Goal: Information Seeking & Learning: Find specific page/section

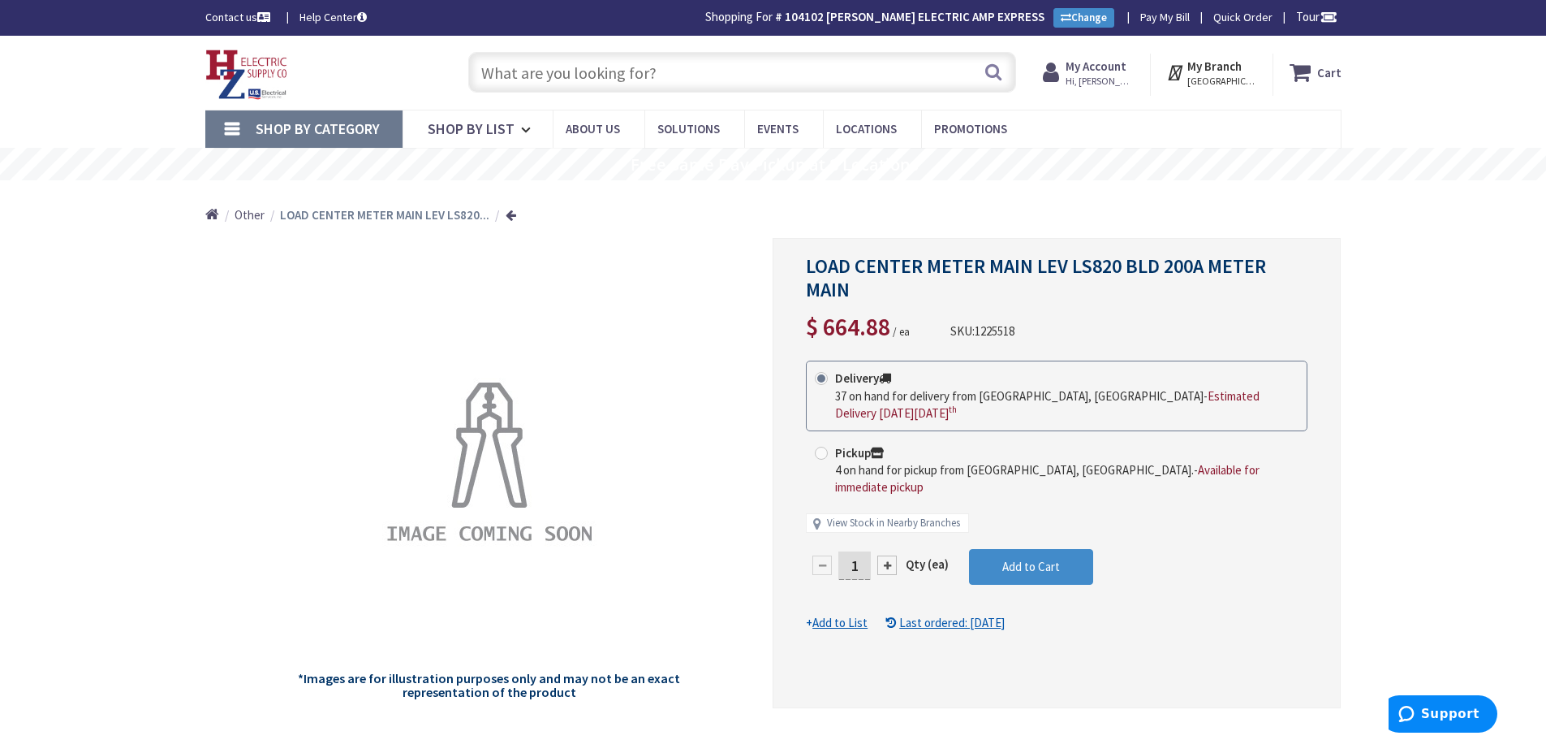
type input "Piper Farm, [STREET_ADDRESS]"
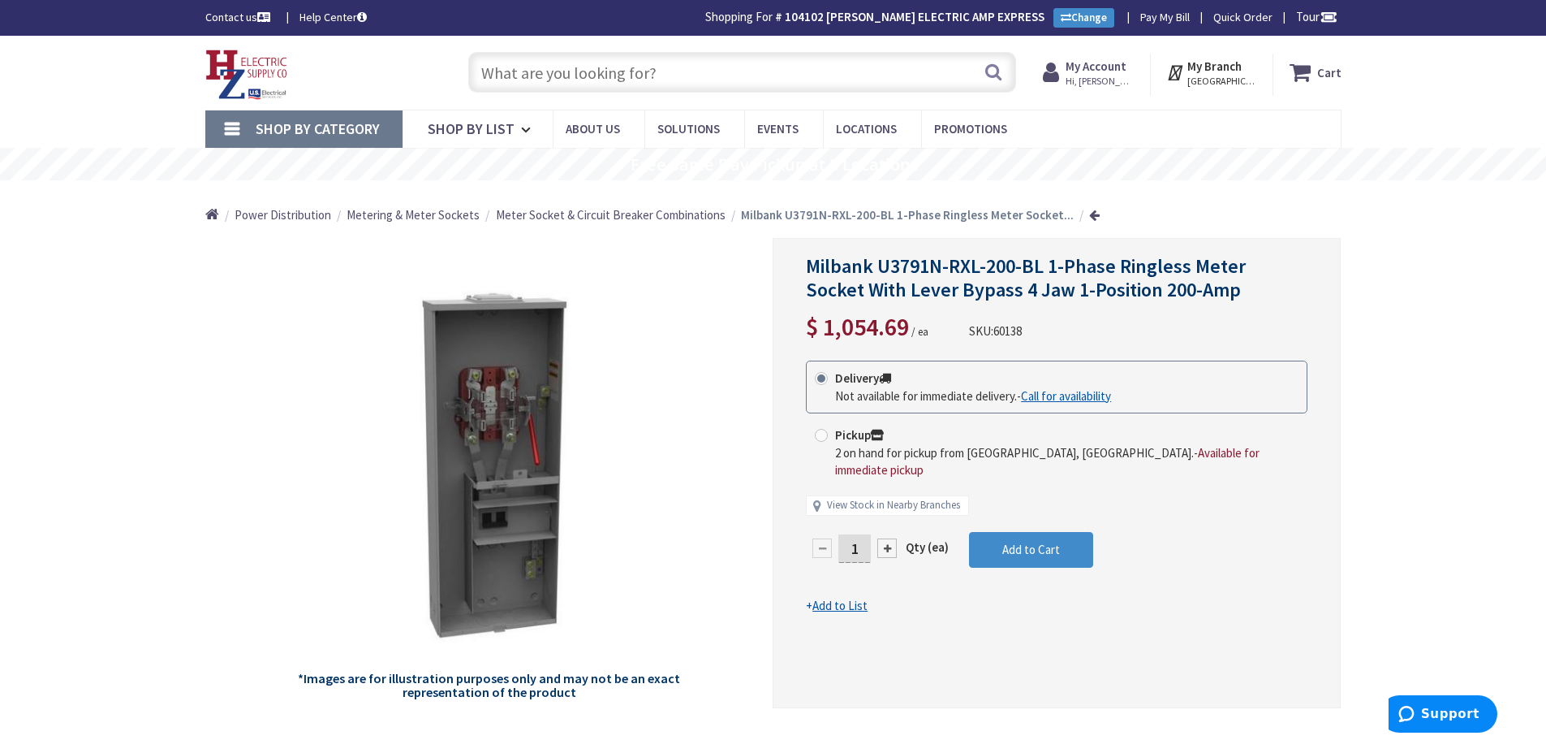
click at [554, 88] on input "text" at bounding box center [742, 72] width 548 height 41
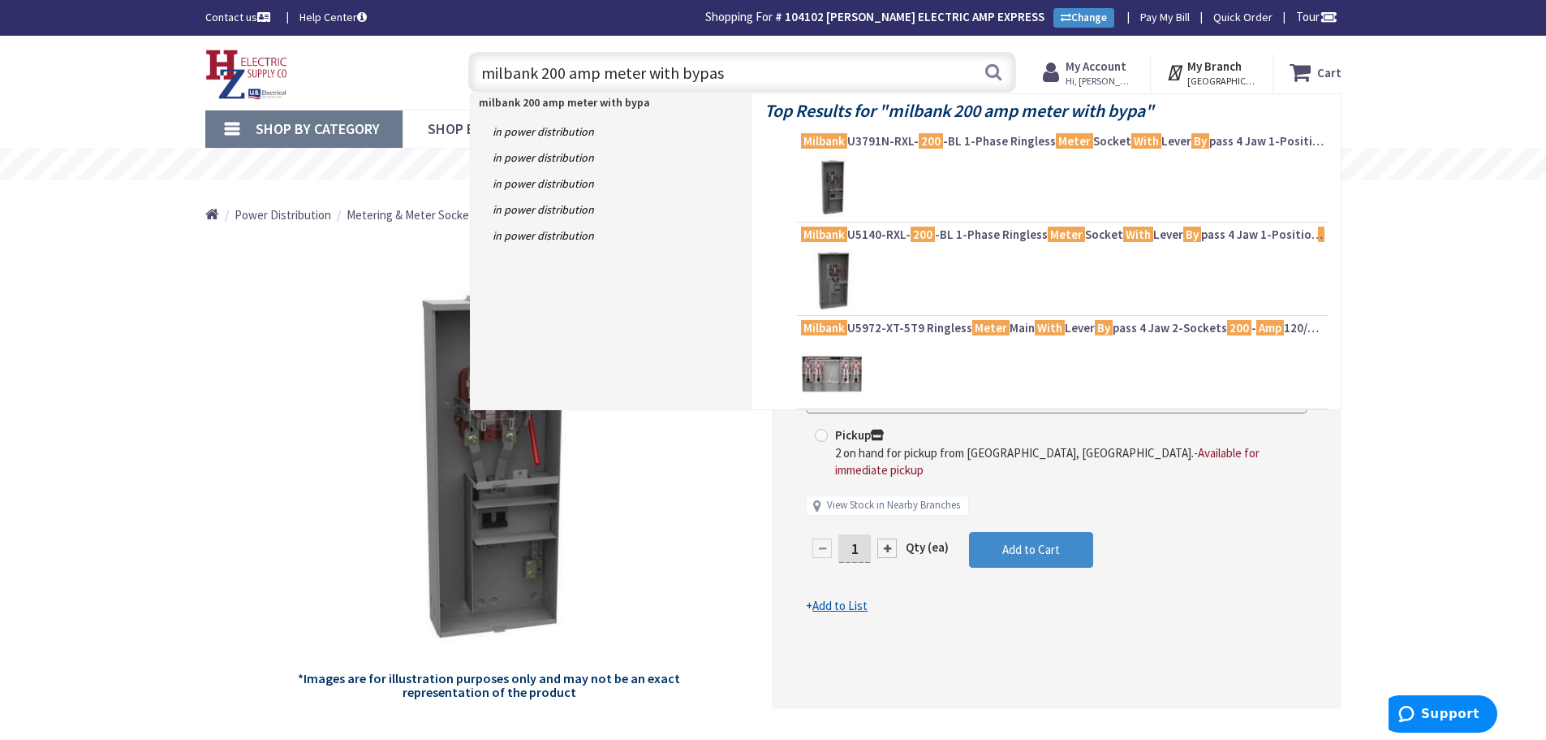
type input "milbank 200 amp meter with bypass"
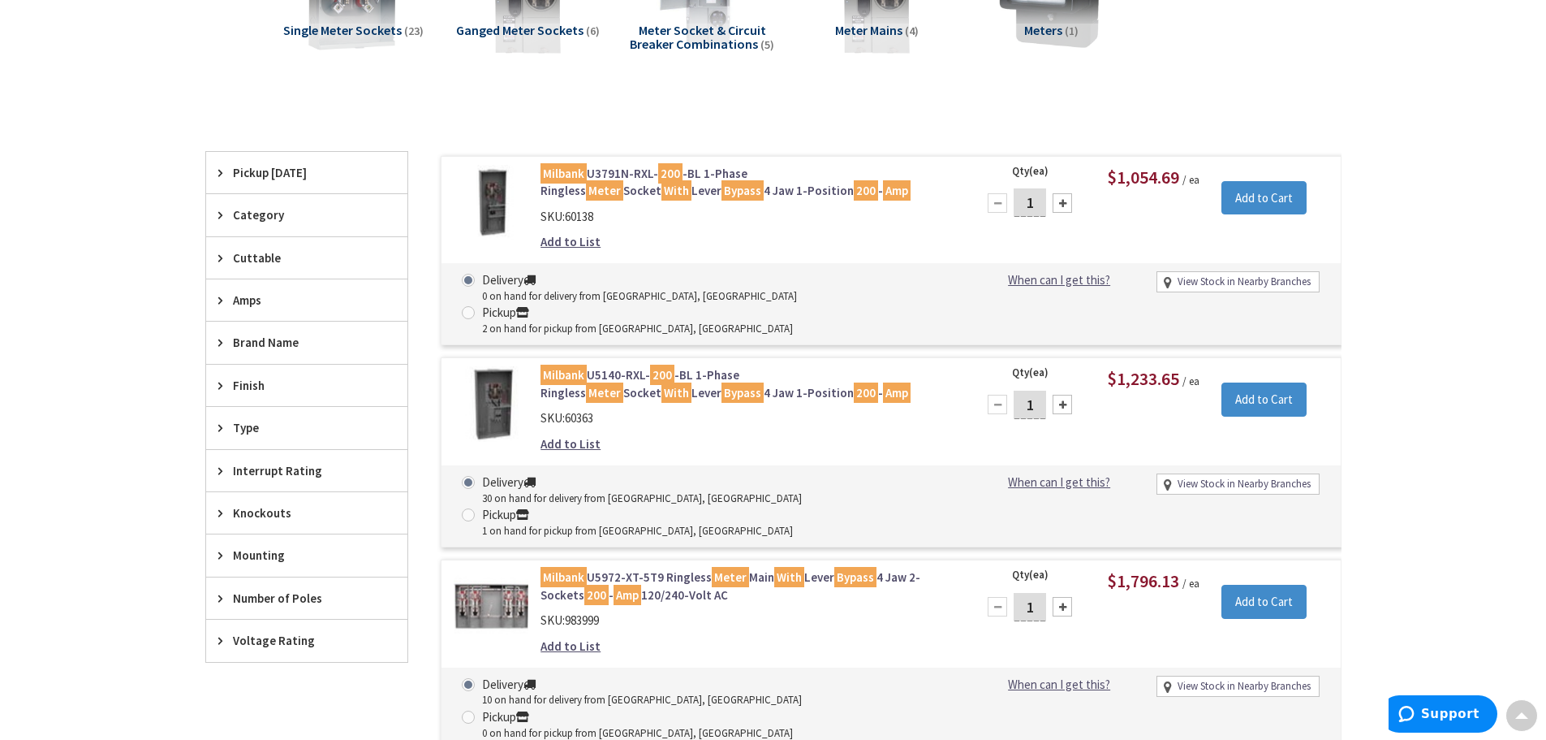
scroll to position [325, 0]
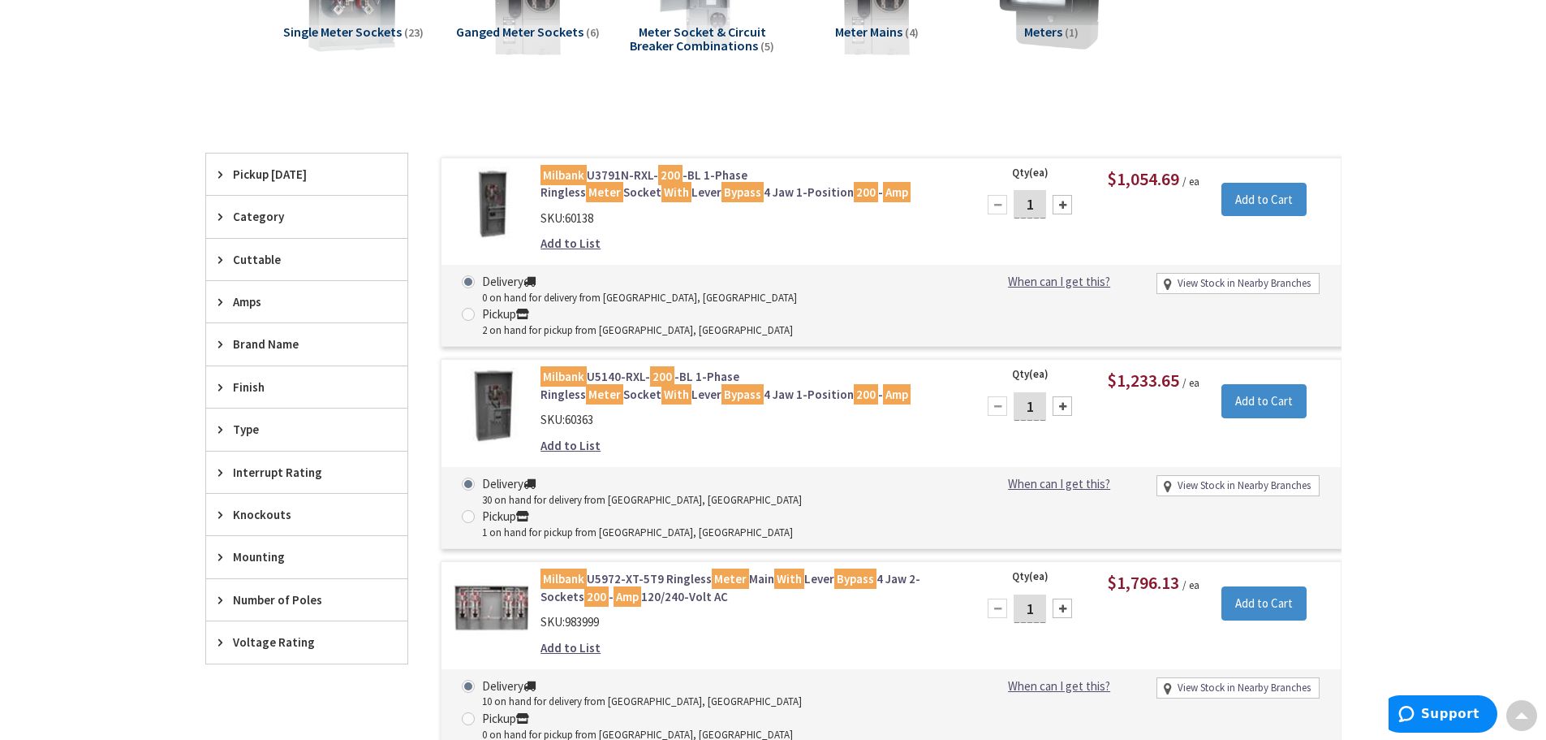
click at [742, 368] on link "Milbank U5140-RXL- 200 -BL 1-Phase Ringless Meter Socket With Lever Bypass 4 Ja…" at bounding box center [747, 385] width 413 height 35
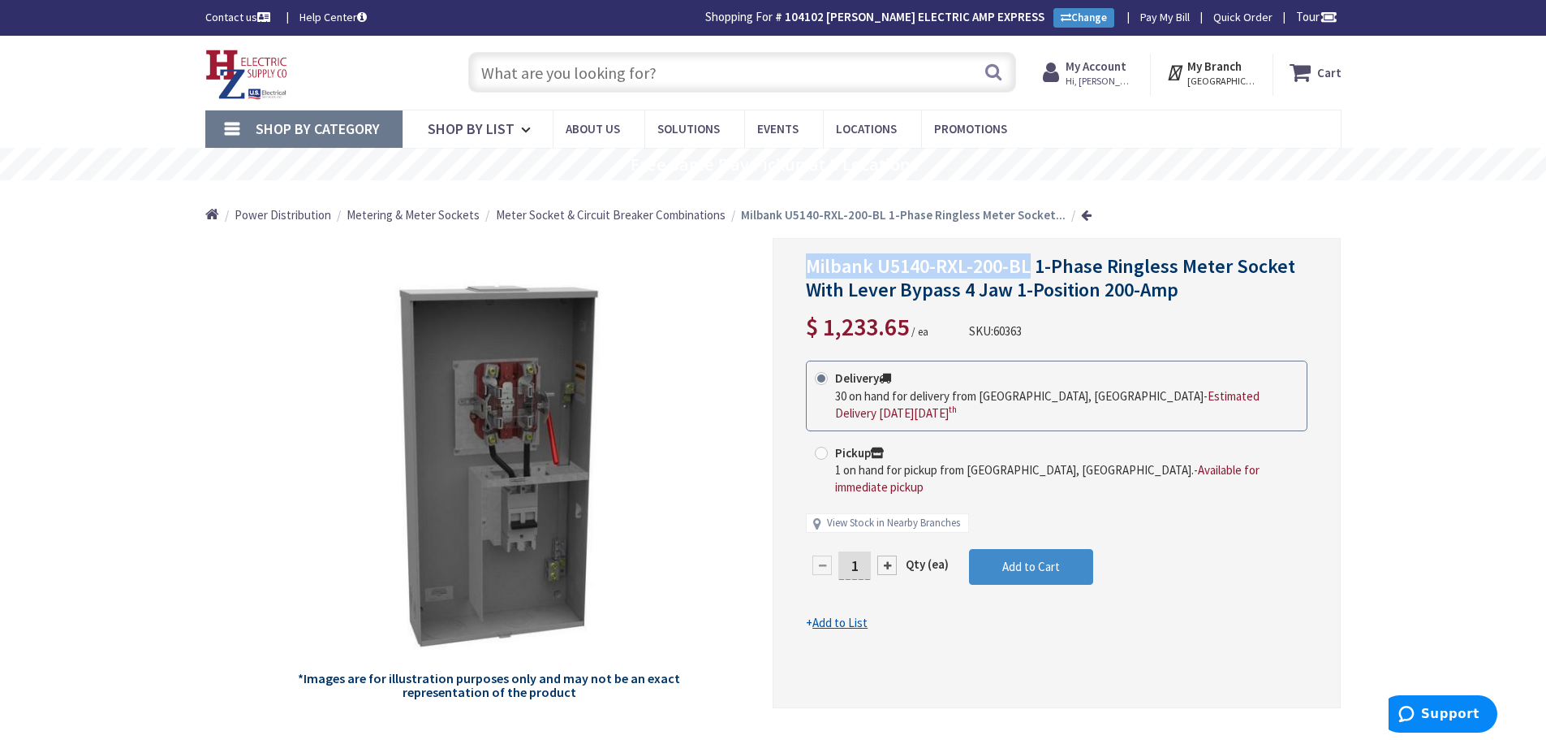
drag, startPoint x: 1033, startPoint y: 269, endPoint x: 809, endPoint y: 267, distance: 223.2
click at [800, 267] on div "Milbank U5140-RXL-200-BL 1-Phase Ringless Meter Socket With Lever Bypass 4 Jaw …" at bounding box center [1057, 473] width 568 height 470
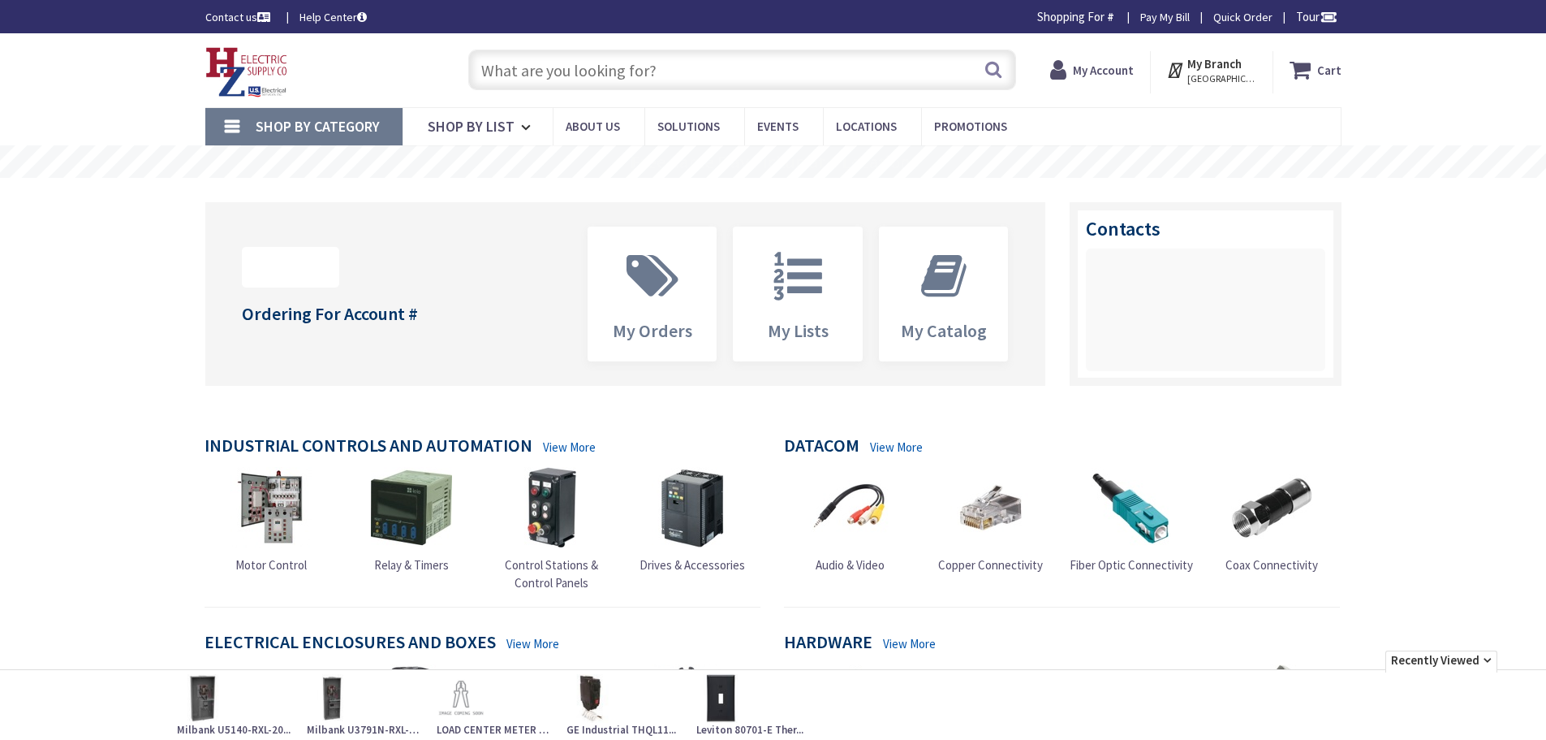
click at [526, 79] on input "text" at bounding box center [742, 70] width 548 height 41
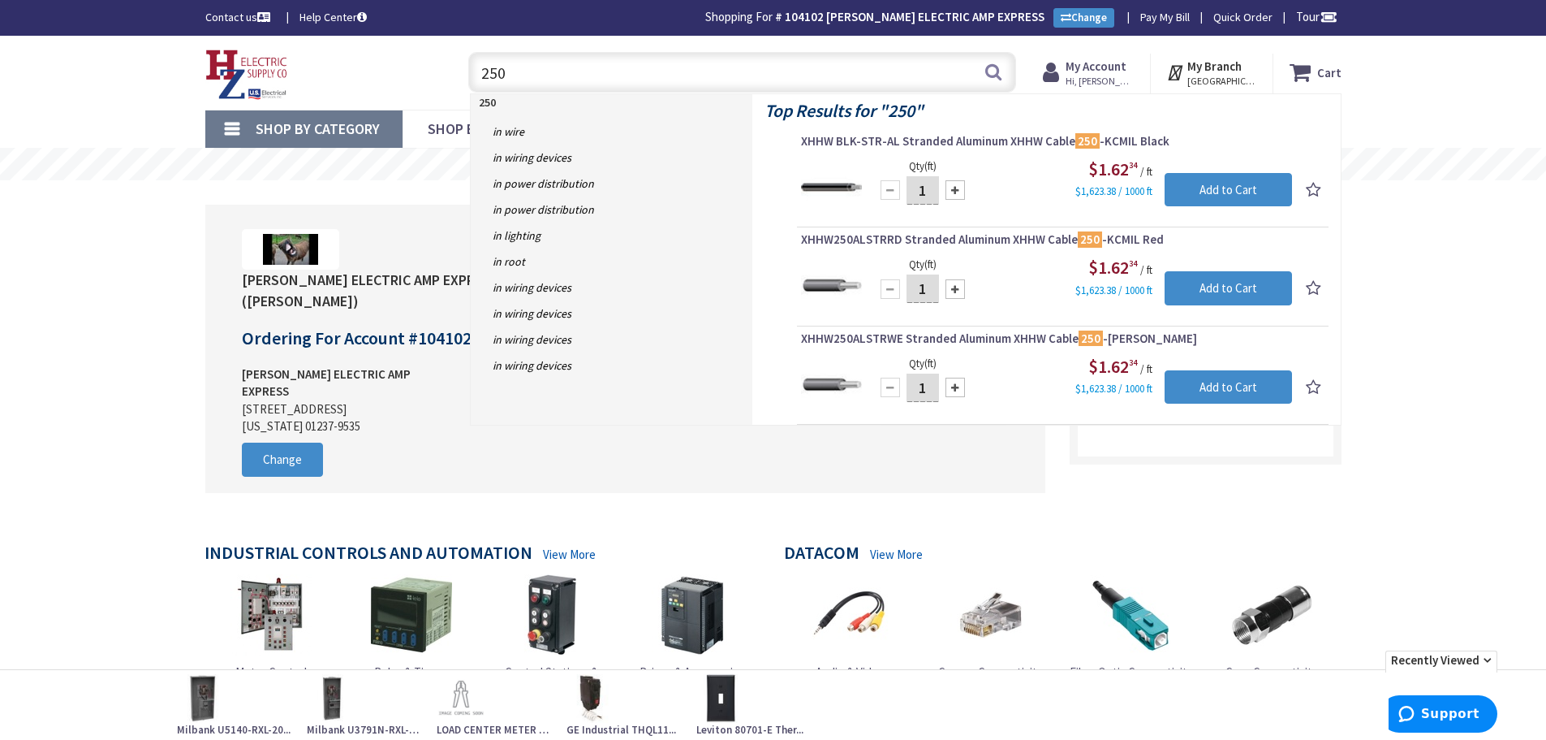
type input "250"
click at [978, 140] on span "XHHW BLK-STR-AL Stranded Aluminum XHHW Cable 250 -KCMIL Black" at bounding box center [1063, 141] width 524 height 16
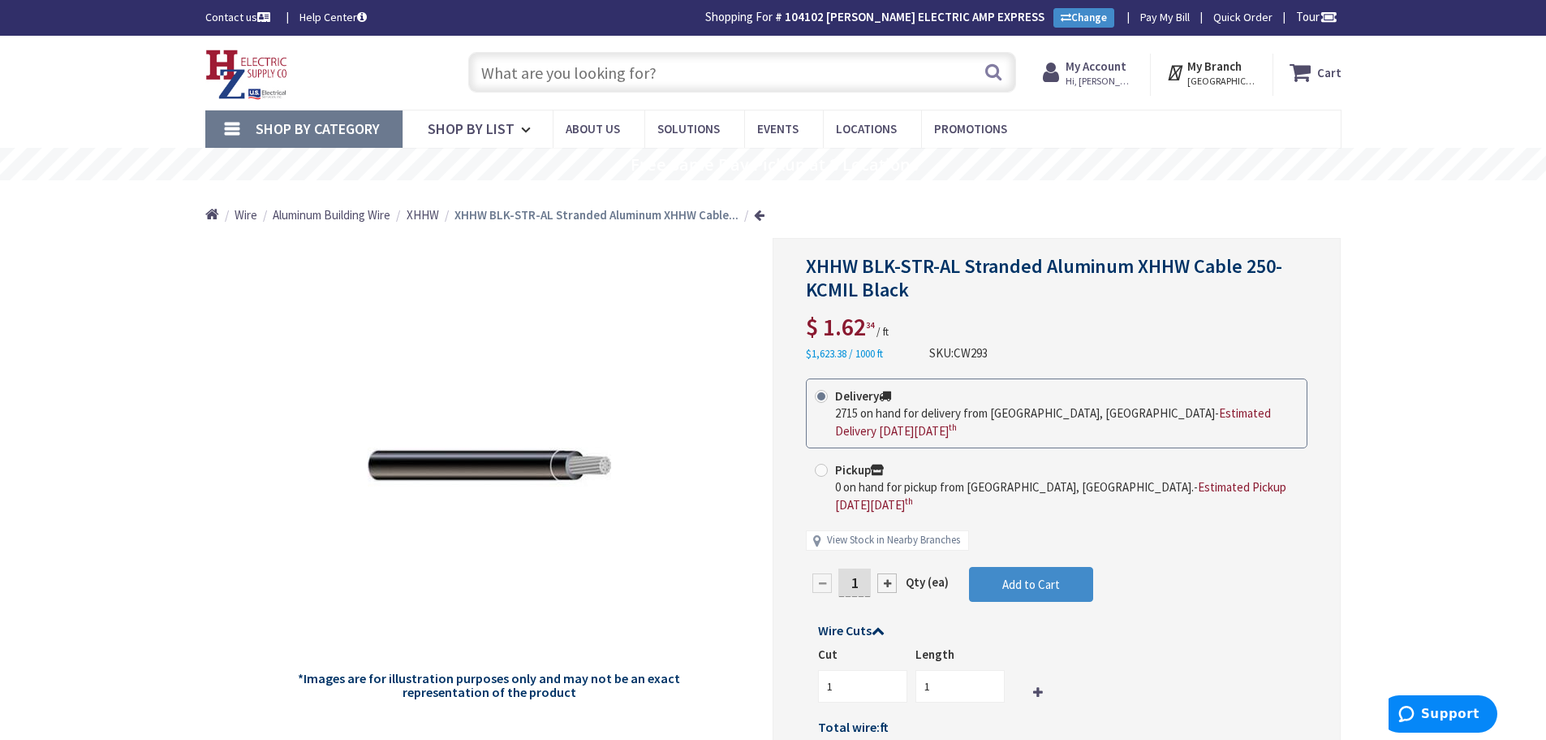
click at [537, 71] on input "text" at bounding box center [742, 72] width 548 height 41
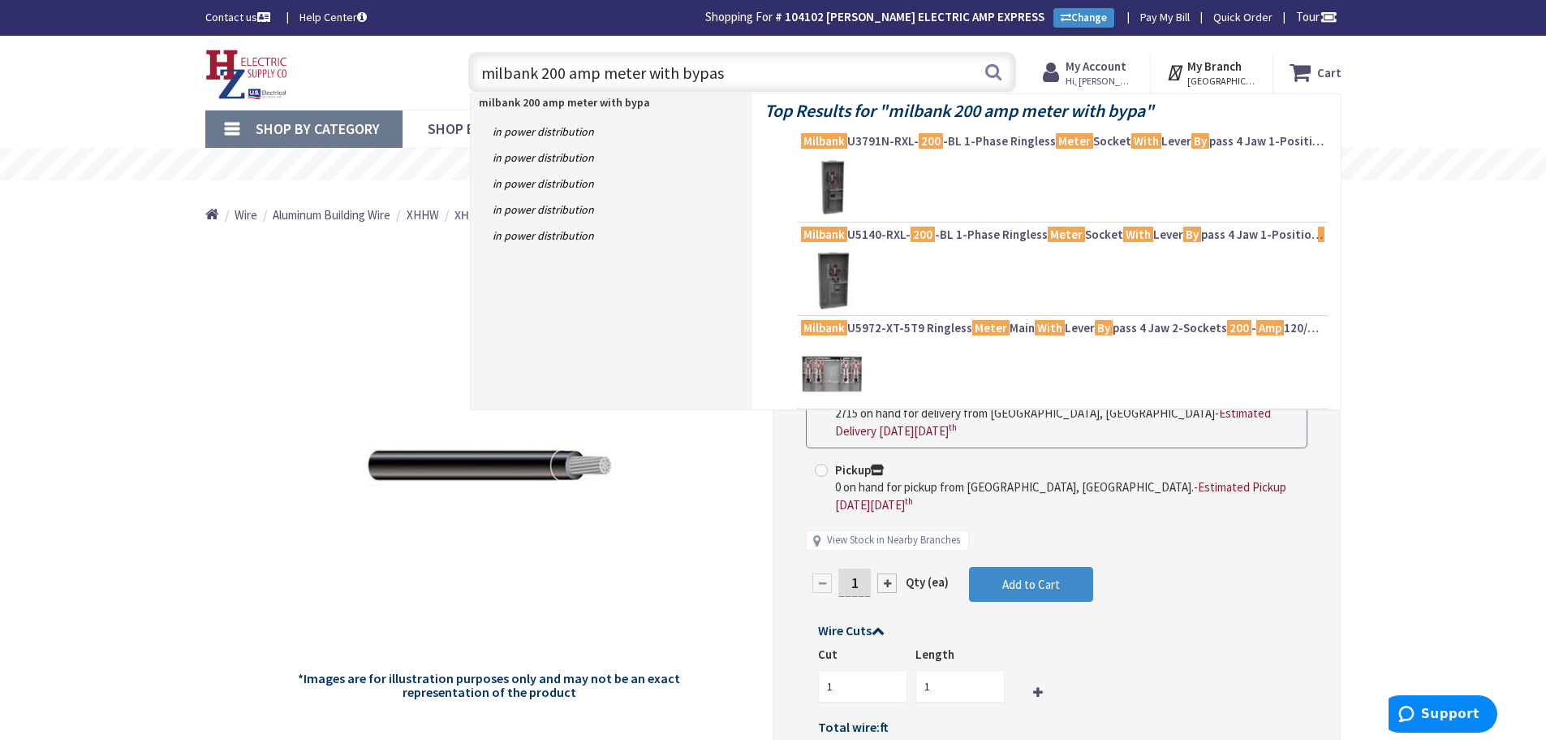
type input "milbank 200 amp meter with bypass"
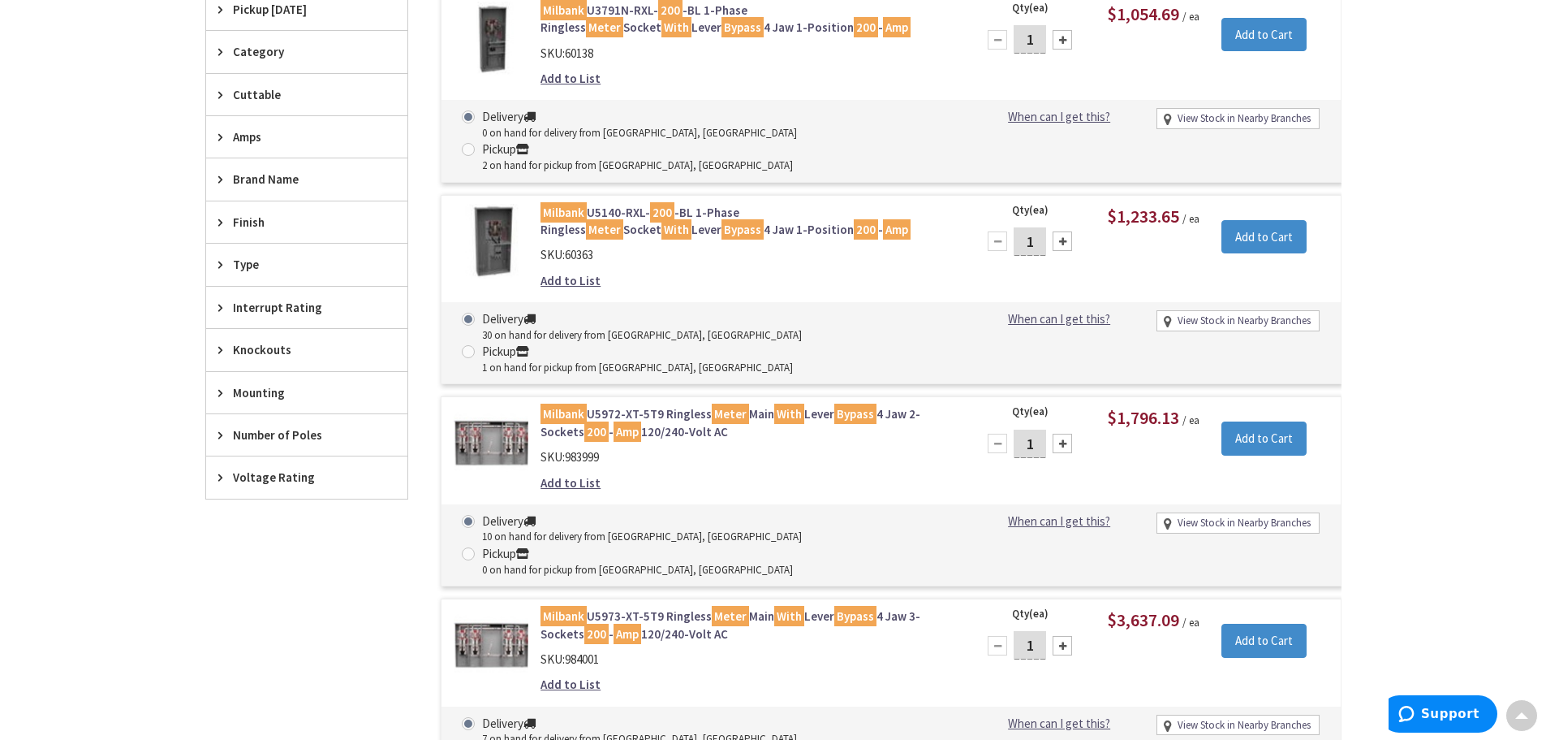
scroll to position [489, 0]
click at [755, 203] on link "Milbank U5140-RXL- 200 -BL 1-Phase Ringless Meter Socket With Lever Bypass 4 Ja…" at bounding box center [747, 220] width 413 height 35
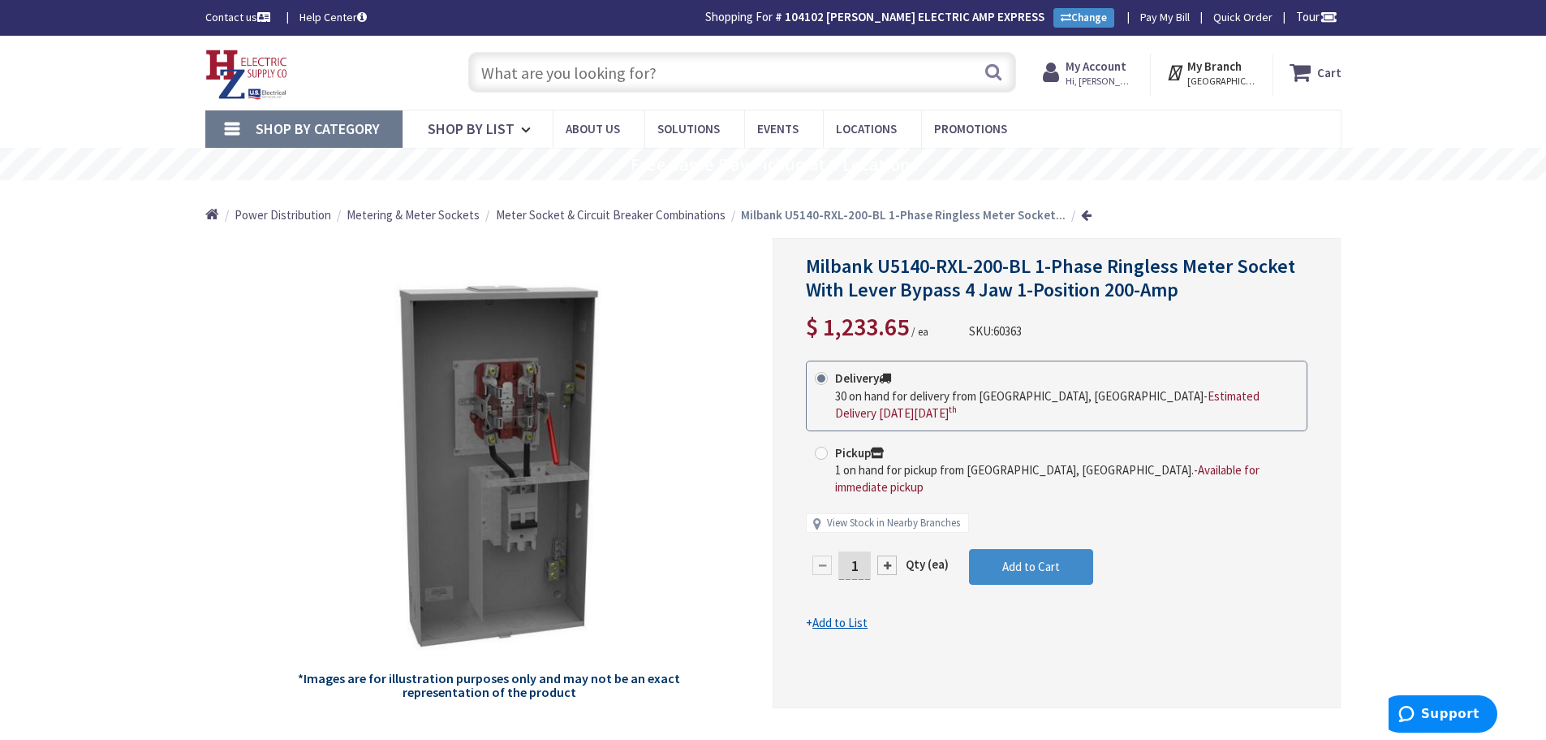
drag, startPoint x: 536, startPoint y: 74, endPoint x: 584, endPoint y: 80, distance: 49.0
click at [551, 79] on input "text" at bounding box center [742, 72] width 548 height 41
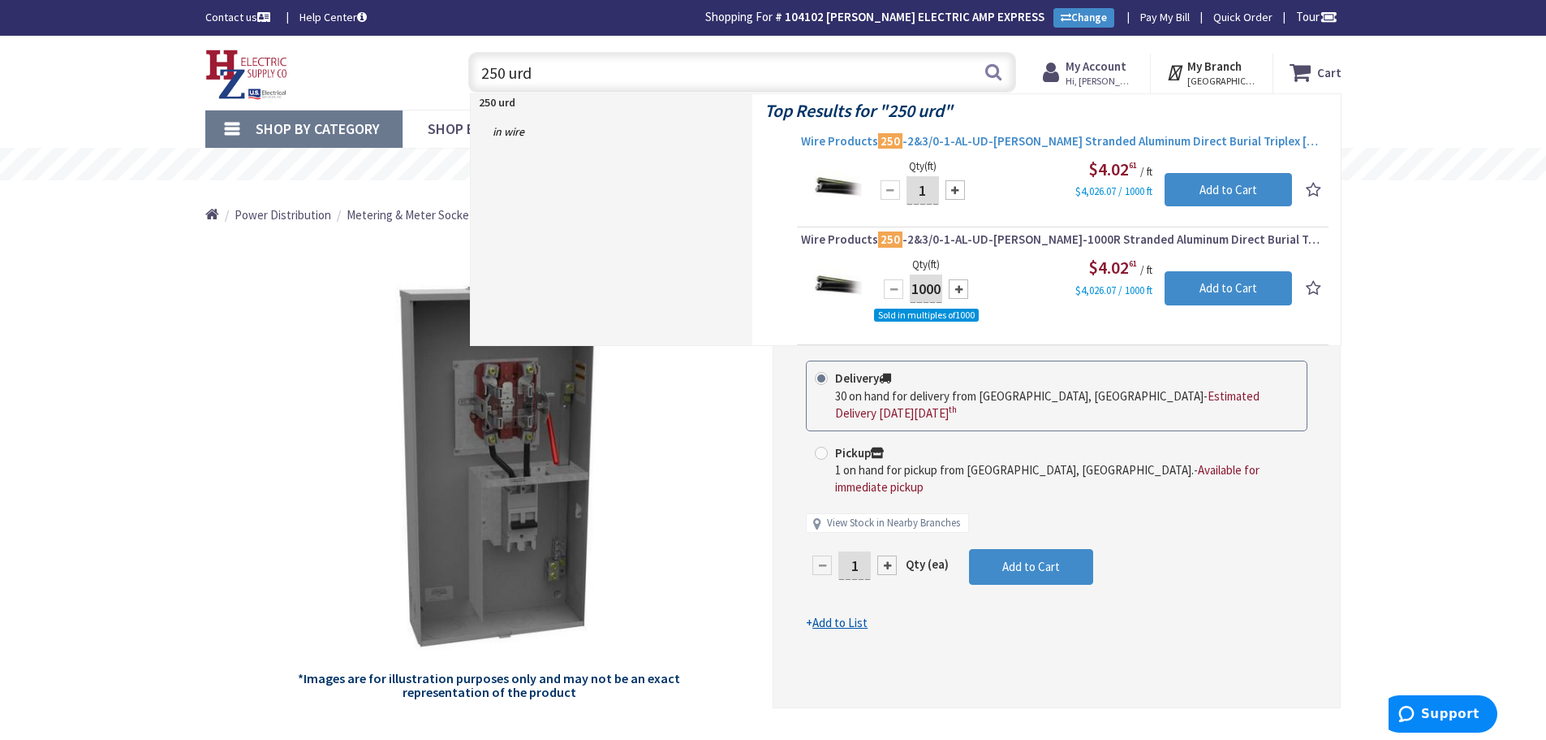
type input "250 urd"
click at [1034, 144] on span "Wire Products 250 -2&3/0-1-AL-UD-PRATT Stranded Aluminum Direct Burial Triplex …" at bounding box center [1063, 141] width 524 height 16
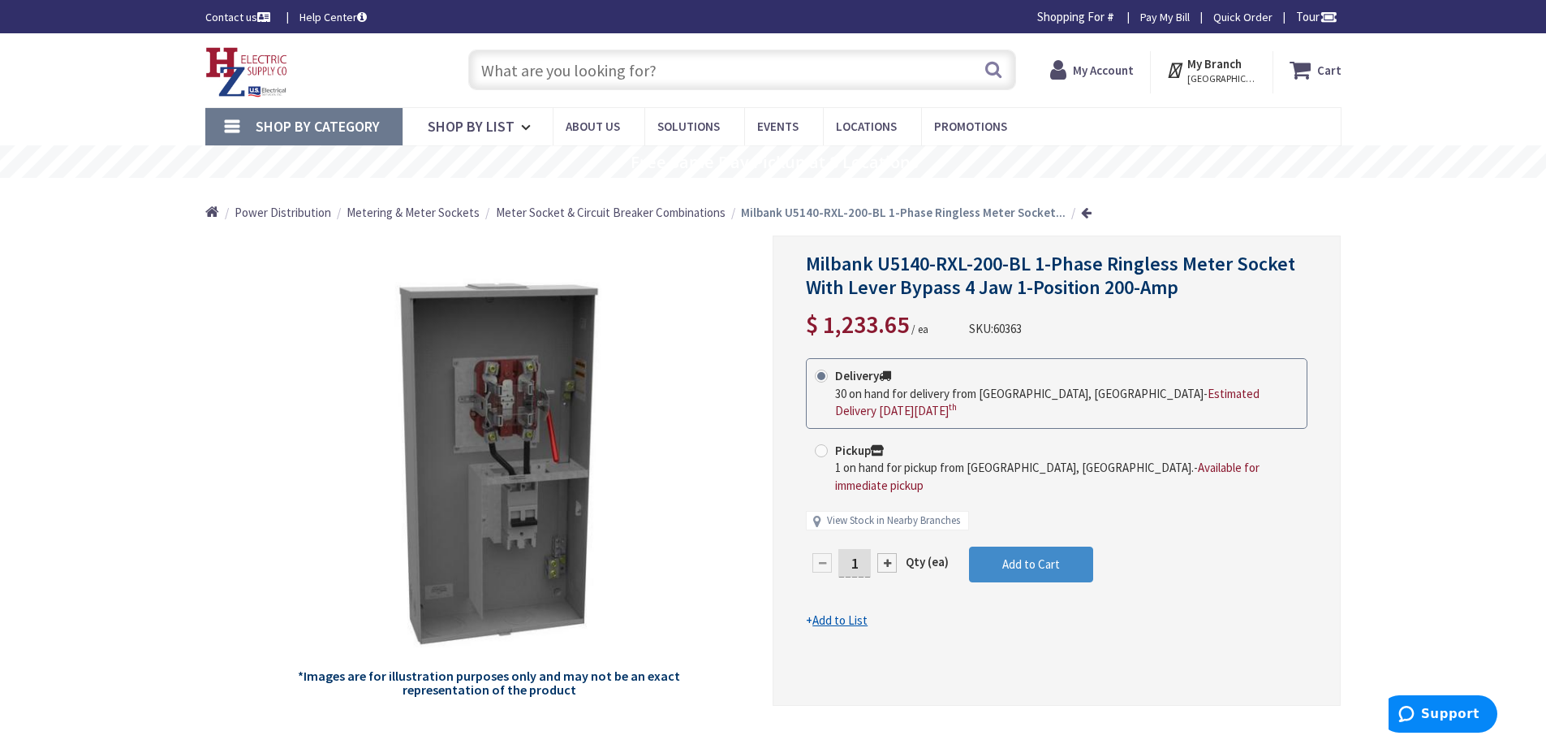
drag, startPoint x: 563, startPoint y: 74, endPoint x: 576, endPoint y: 92, distance: 22.1
click at [571, 74] on input "text" at bounding box center [742, 70] width 548 height 41
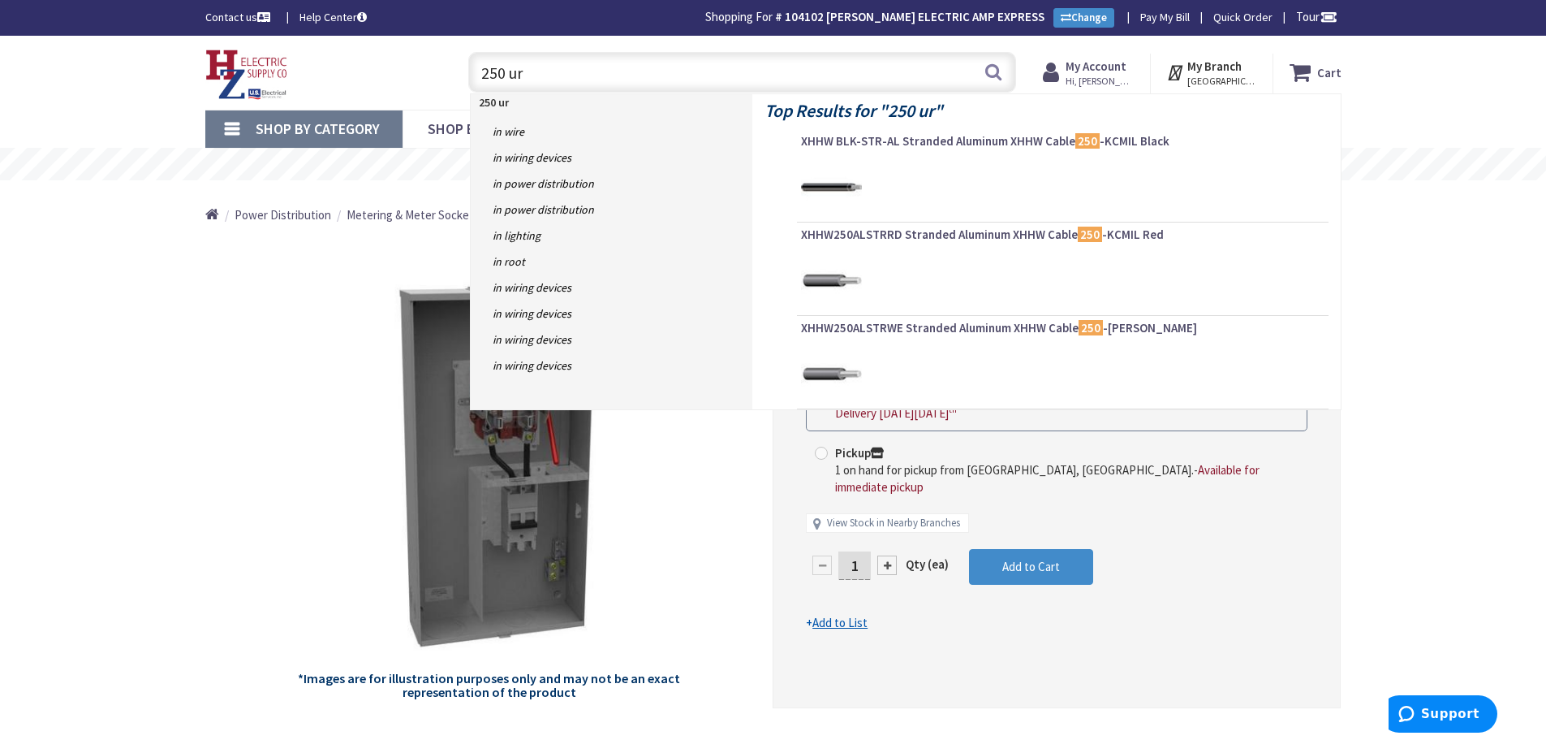
type input "250 urd"
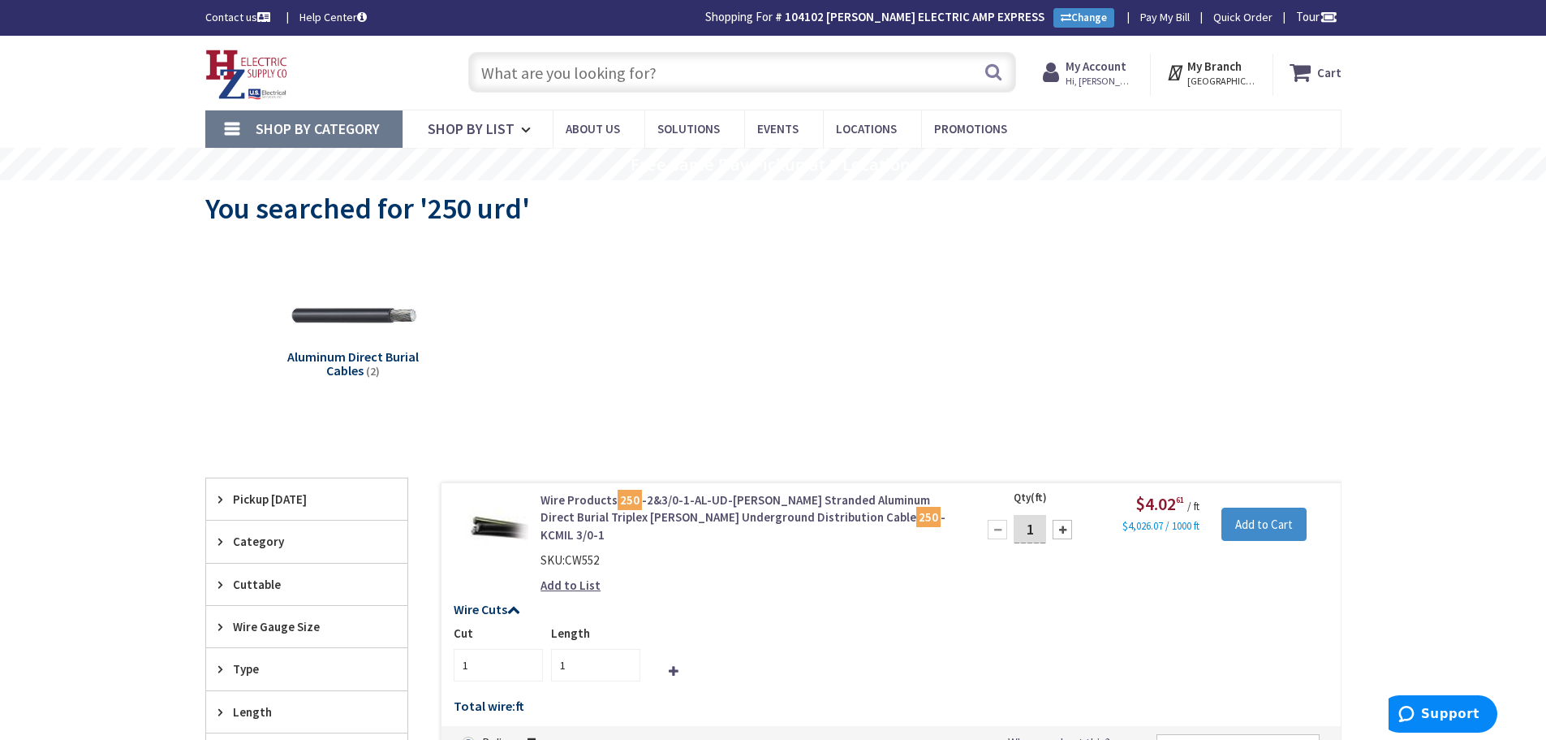
click at [536, 51] on div "Search" at bounding box center [738, 71] width 556 height 52
click at [540, 75] on input "text" at bounding box center [742, 72] width 548 height 41
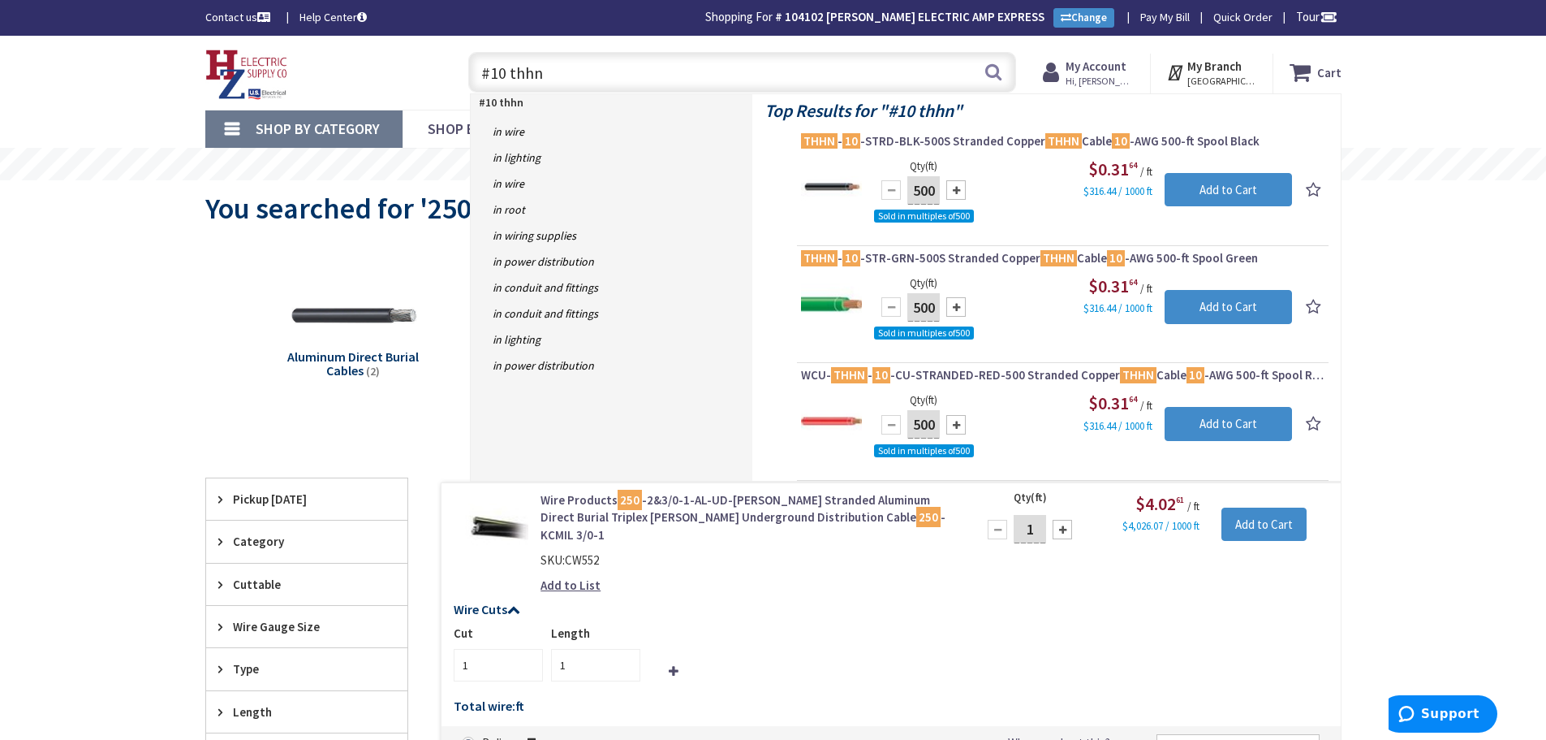
drag, startPoint x: 546, startPoint y: 73, endPoint x: 342, endPoint y: 97, distance: 205.9
click at [334, 97] on div "Toggle Nav #10 thhn #10 thhn Search Cart My Cart Close" at bounding box center [773, 72] width 1161 height 54
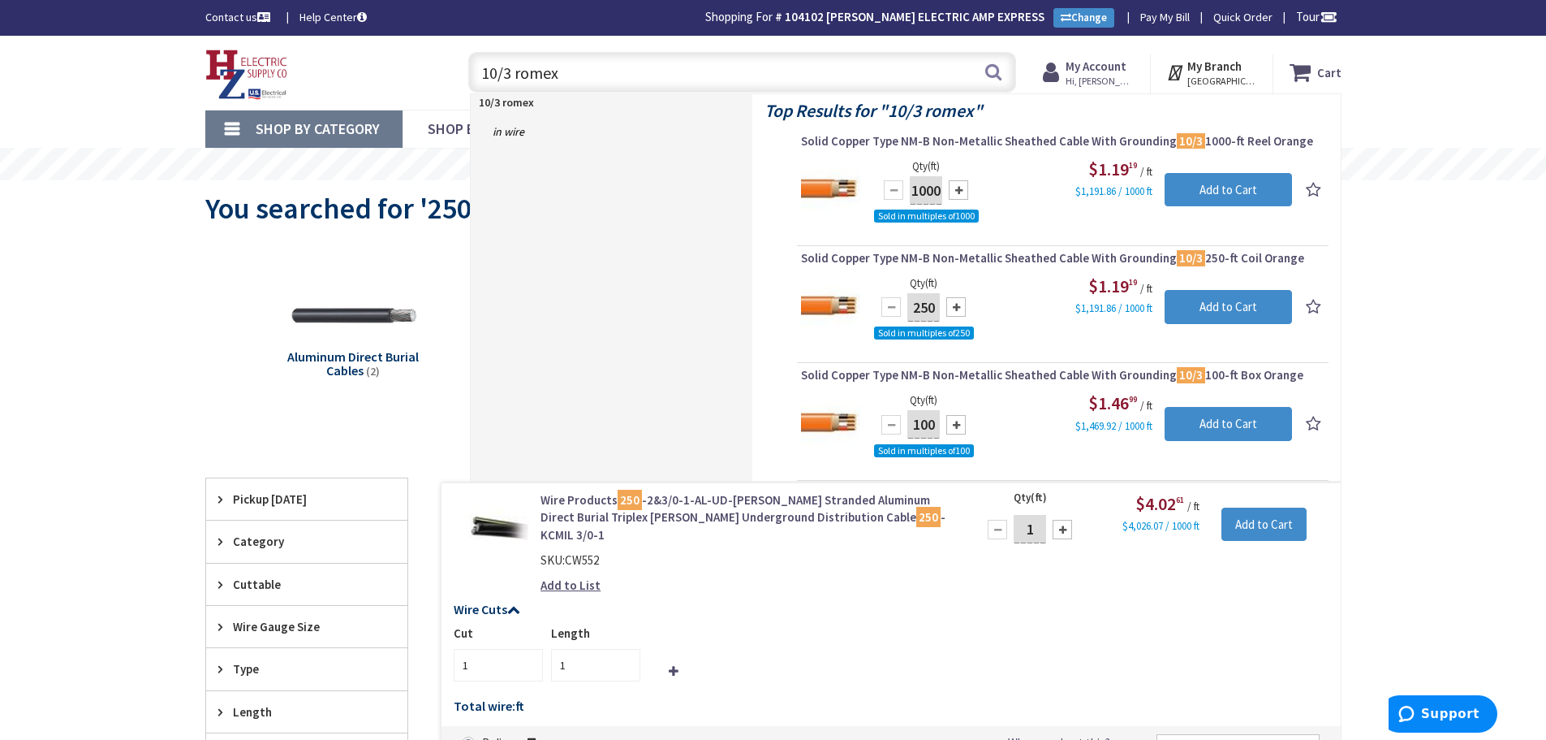
click at [499, 75] on input "10/3 romex" at bounding box center [742, 72] width 548 height 41
drag, startPoint x: 576, startPoint y: 77, endPoint x: 381, endPoint y: 114, distance: 199.0
click at [319, 110] on div "Skip to Content Toggle Nav 12/3 romex 12/3 romex Search Cart My Cart Close" at bounding box center [773, 710] width 1546 height 1348
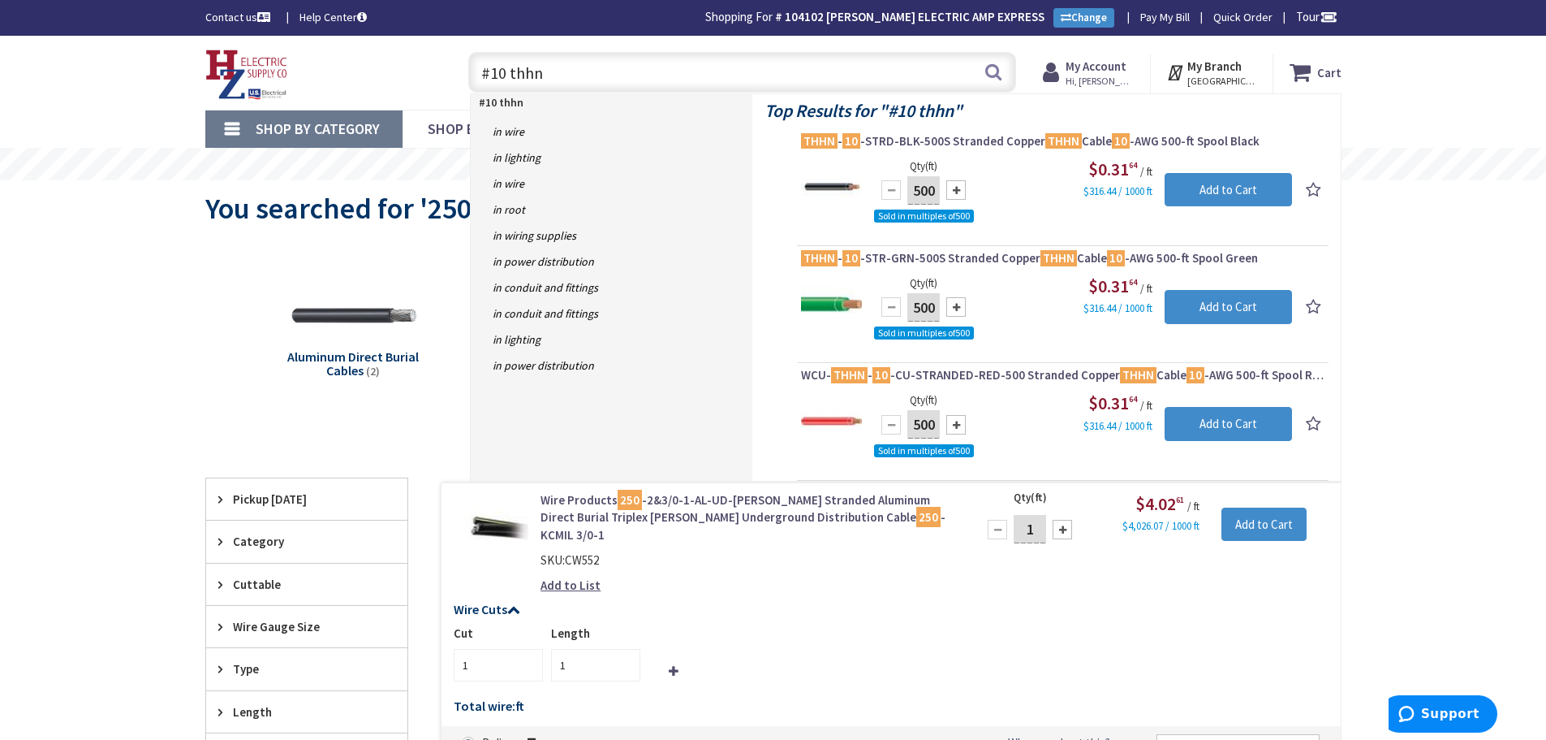
drag, startPoint x: 590, startPoint y: 84, endPoint x: 334, endPoint y: 87, distance: 256.5
click at [329, 86] on div "Toggle Nav #10 thhn #10 thhn Search Cart My Cart Close" at bounding box center [773, 72] width 1161 height 54
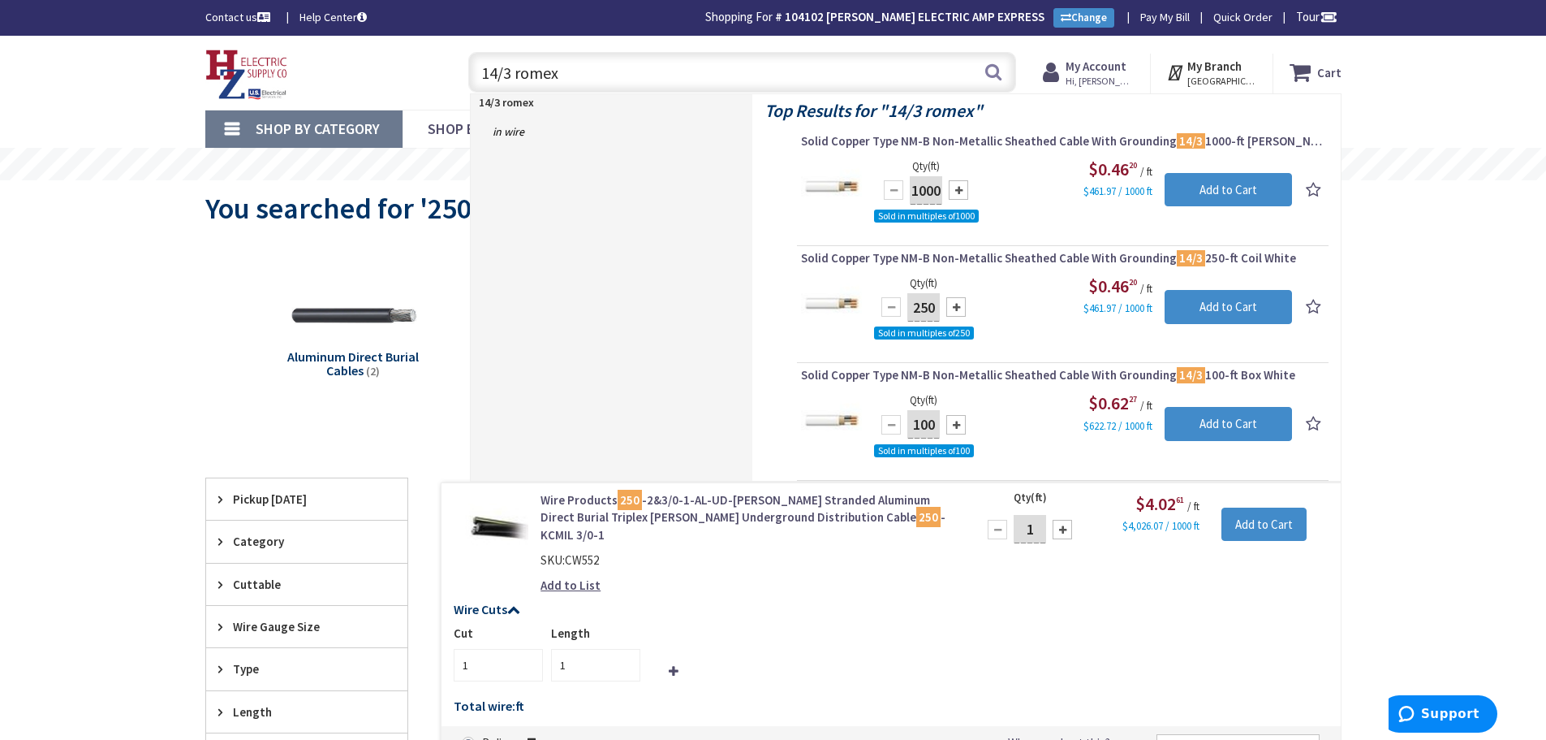
drag, startPoint x: 574, startPoint y: 69, endPoint x: 194, endPoint y: 88, distance: 380.4
click at [193, 87] on div "Toggle Nav 14/3 romex 14/3 romex Search Cart My Cart Close" at bounding box center [773, 72] width 1161 height 54
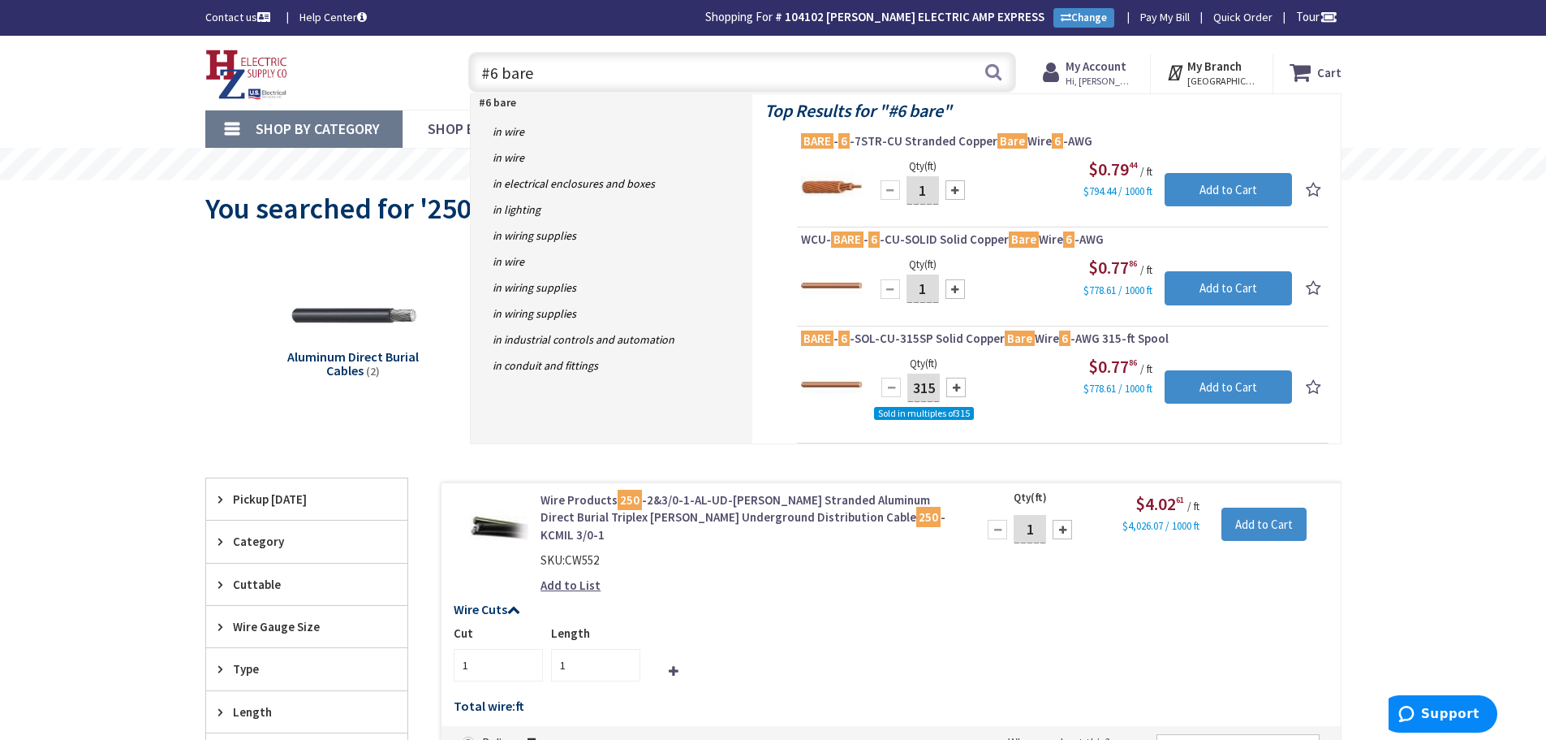
drag, startPoint x: 574, startPoint y: 84, endPoint x: 132, endPoint y: 86, distance: 442.4
click at [28, 71] on div "Skip to Content Toggle Nav #6 bare #6 bare Search Cart My Cart Close" at bounding box center [773, 73] width 1546 height 74
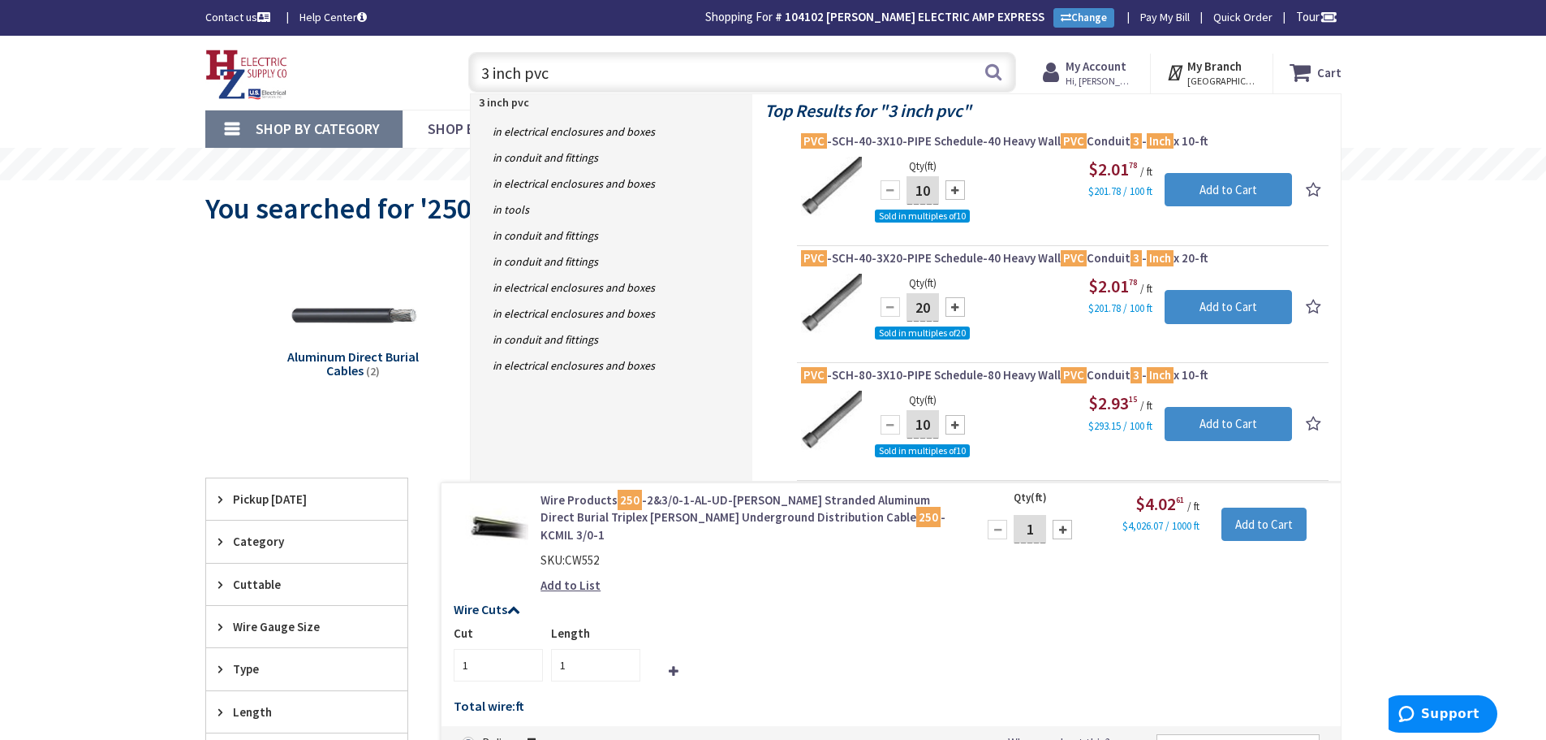
drag, startPoint x: 572, startPoint y: 67, endPoint x: 722, endPoint y: 109, distance: 155.0
click at [572, 67] on input "3 inch pvc" at bounding box center [742, 72] width 548 height 41
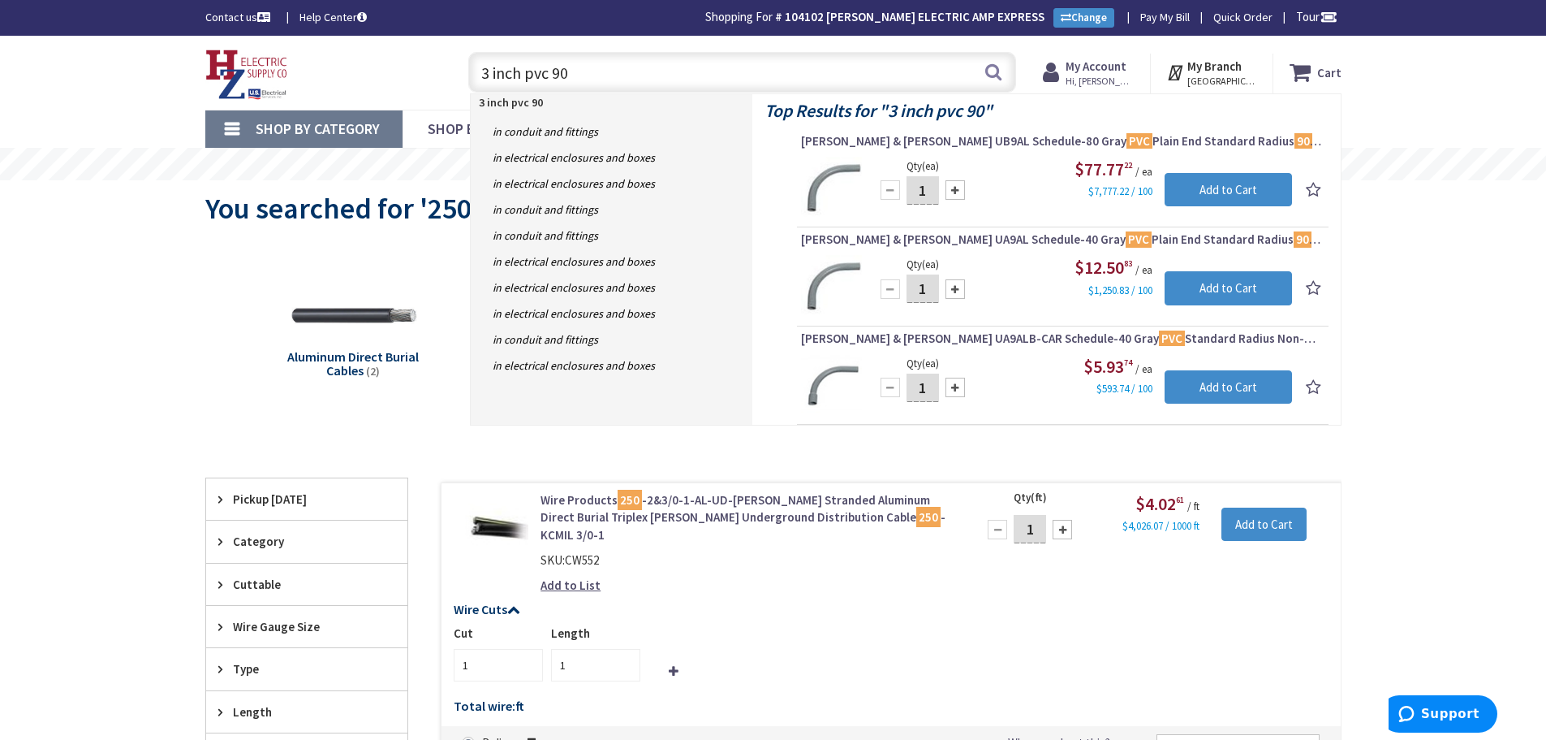
click at [610, 75] on input "3 inch pvc 90" at bounding box center [742, 72] width 548 height 41
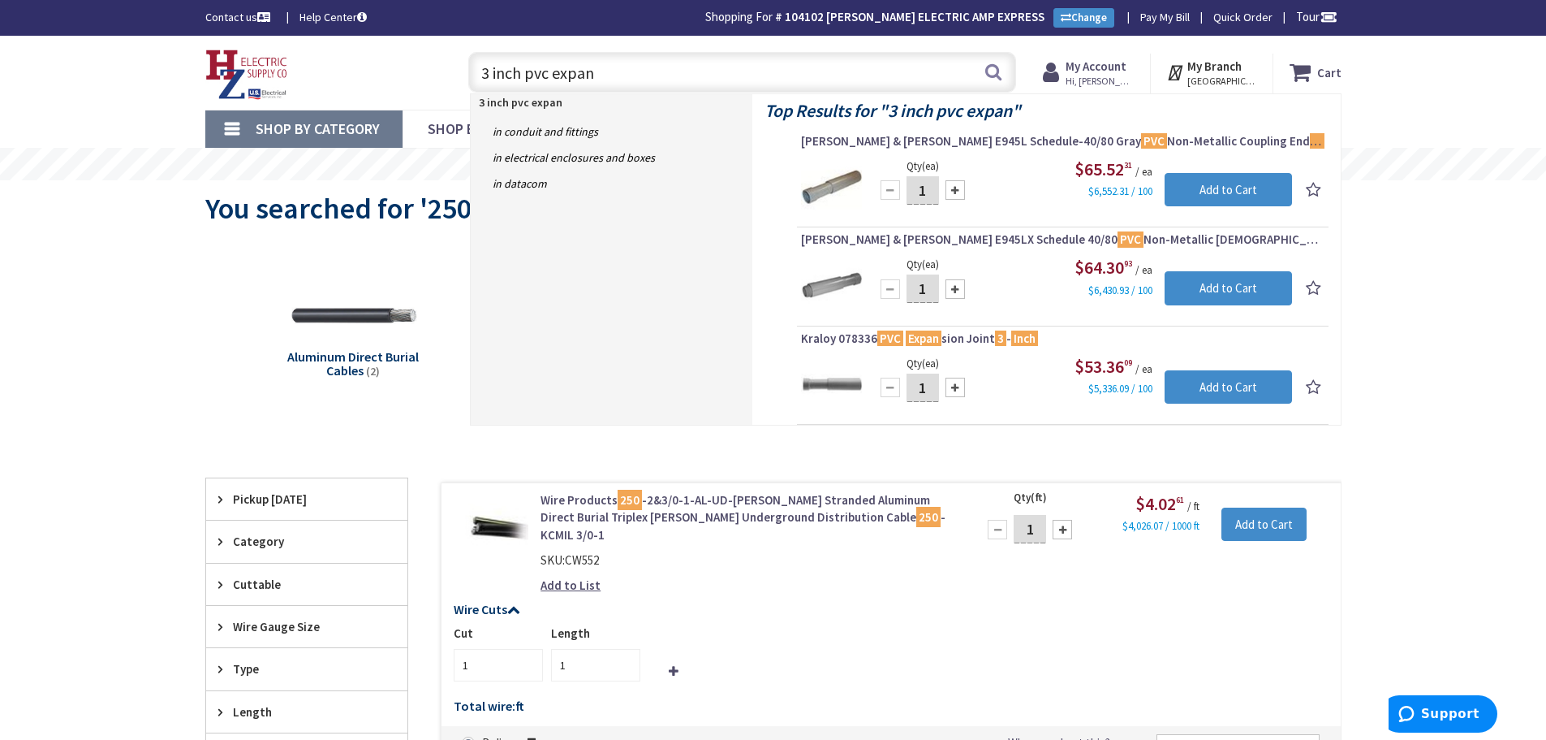
click at [640, 73] on input "3 inch pvc expan" at bounding box center [742, 72] width 548 height 41
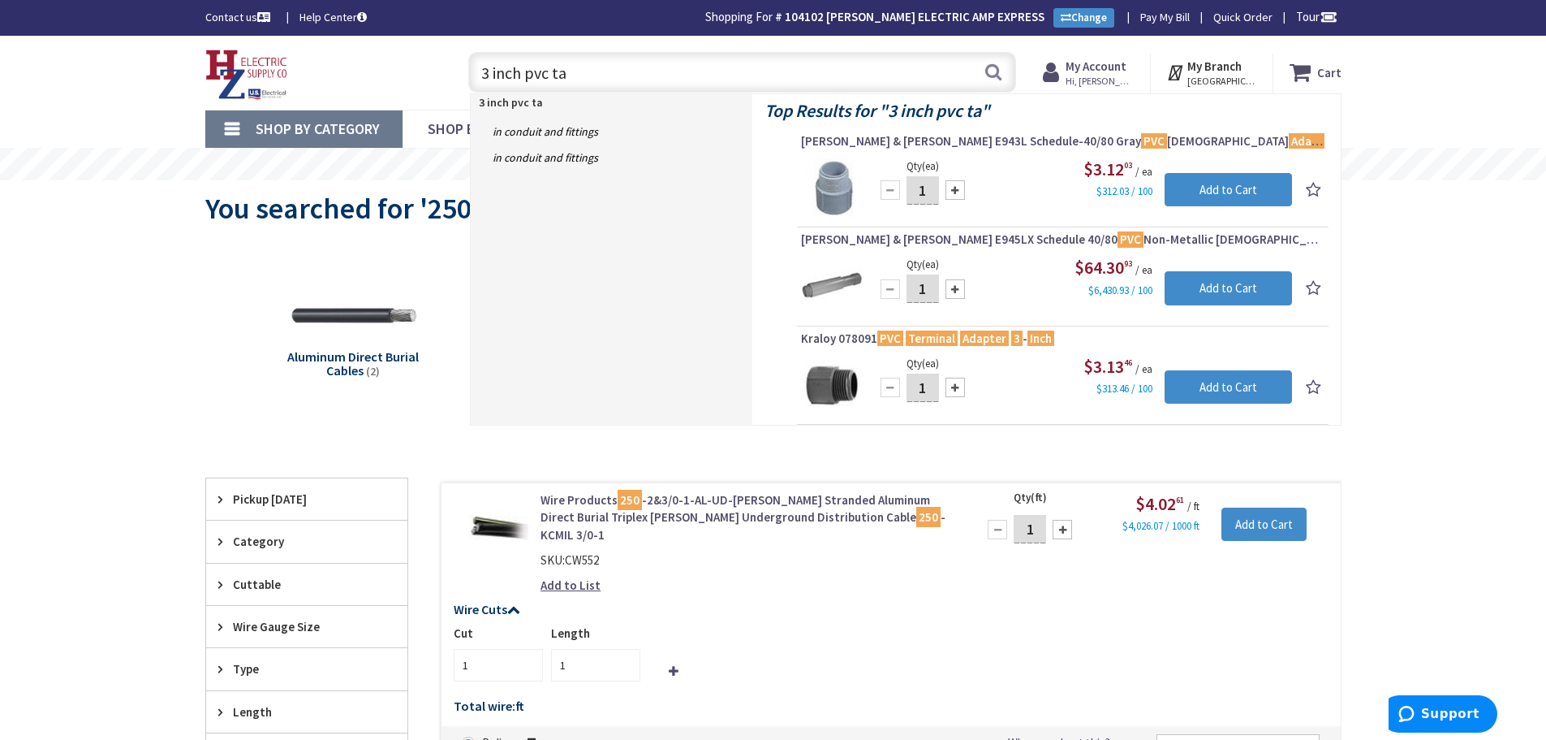
drag, startPoint x: 489, startPoint y: 73, endPoint x: 685, endPoint y: 185, distance: 225.4
click at [489, 73] on input "3 inch pvc ta" at bounding box center [742, 72] width 548 height 41
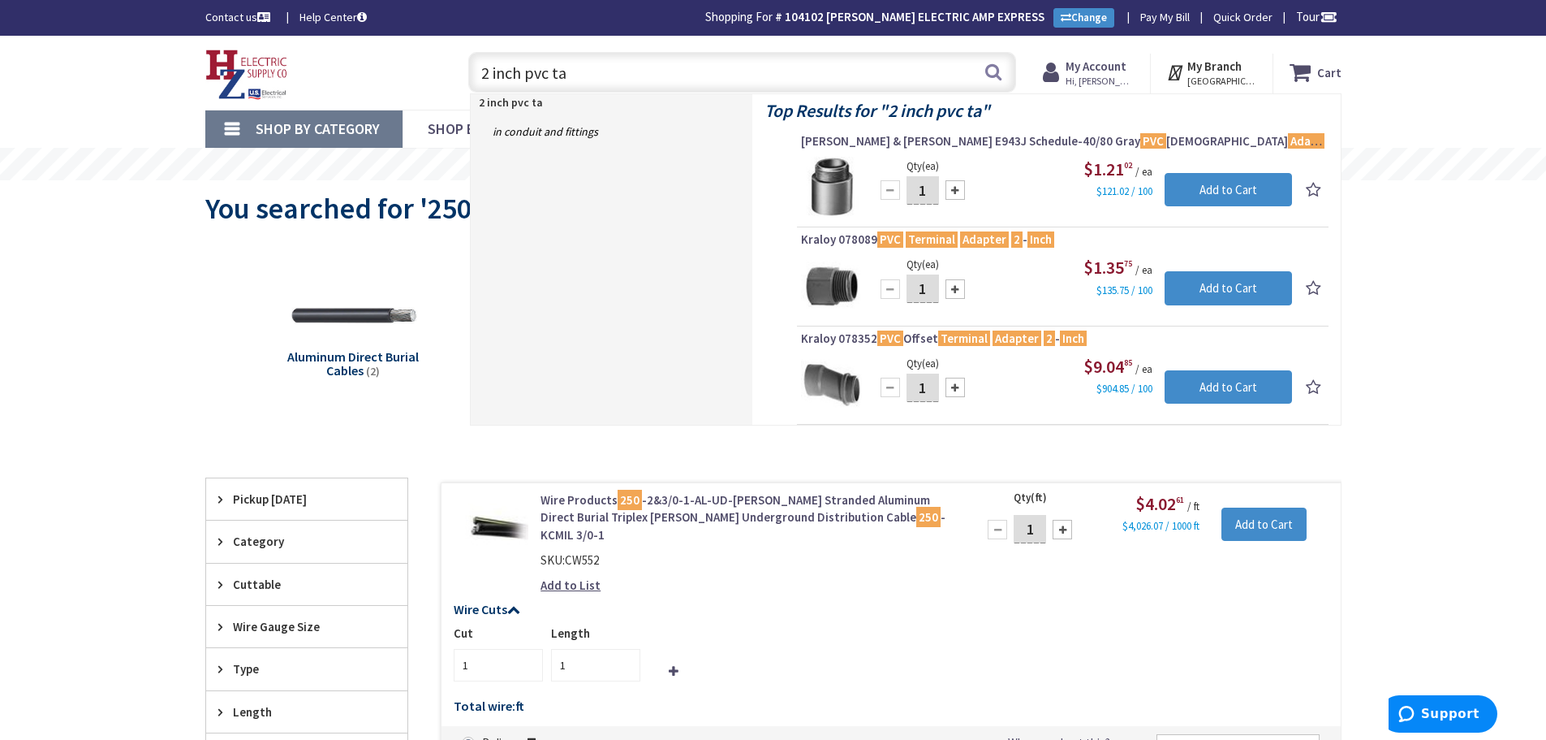
drag, startPoint x: 586, startPoint y: 77, endPoint x: 599, endPoint y: 78, distance: 13.0
click at [586, 77] on input "2 inch pvc ta" at bounding box center [742, 72] width 548 height 41
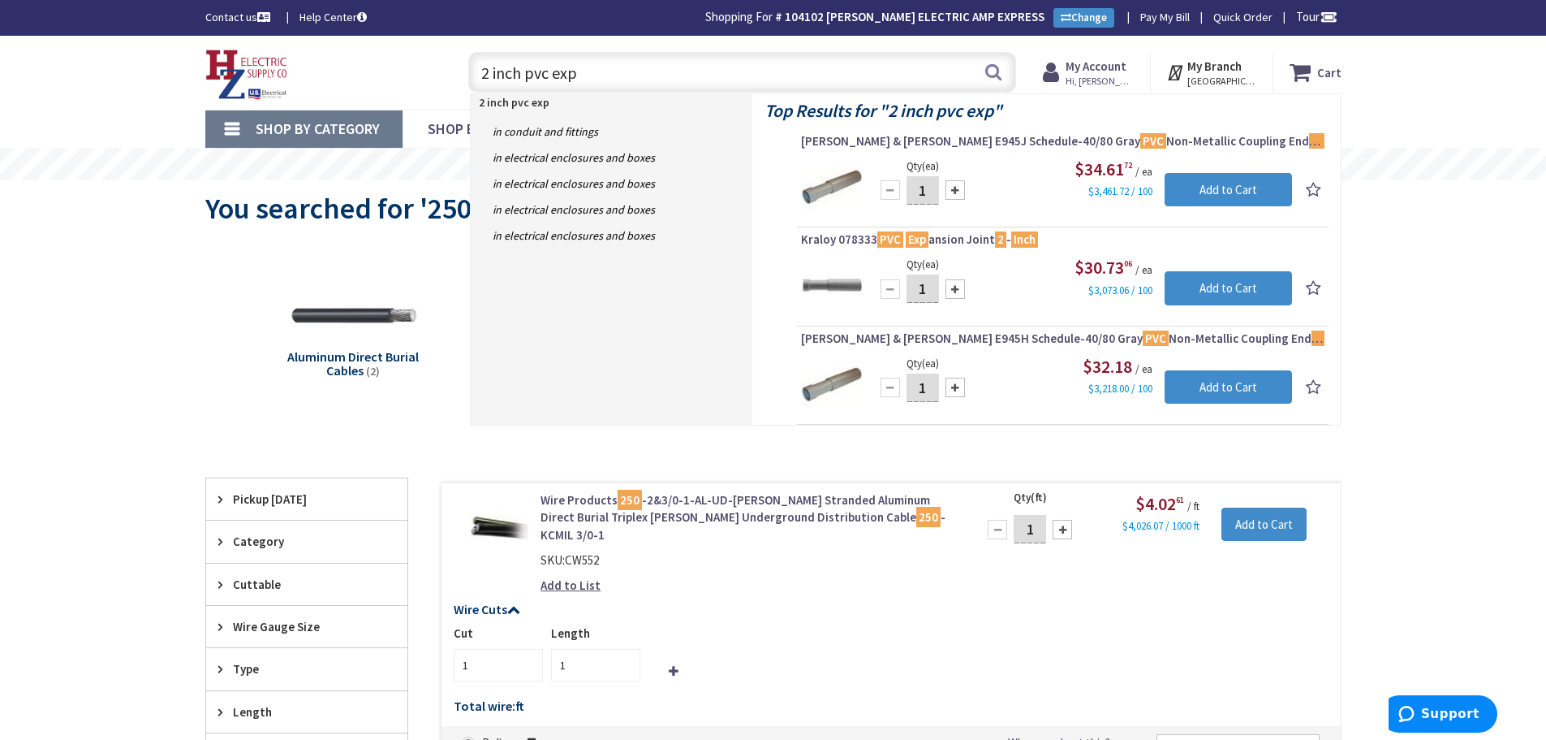
drag, startPoint x: 608, startPoint y: 72, endPoint x: 732, endPoint y: 74, distance: 124.2
click at [610, 72] on input "2 inch pvc exp" at bounding box center [742, 72] width 548 height 41
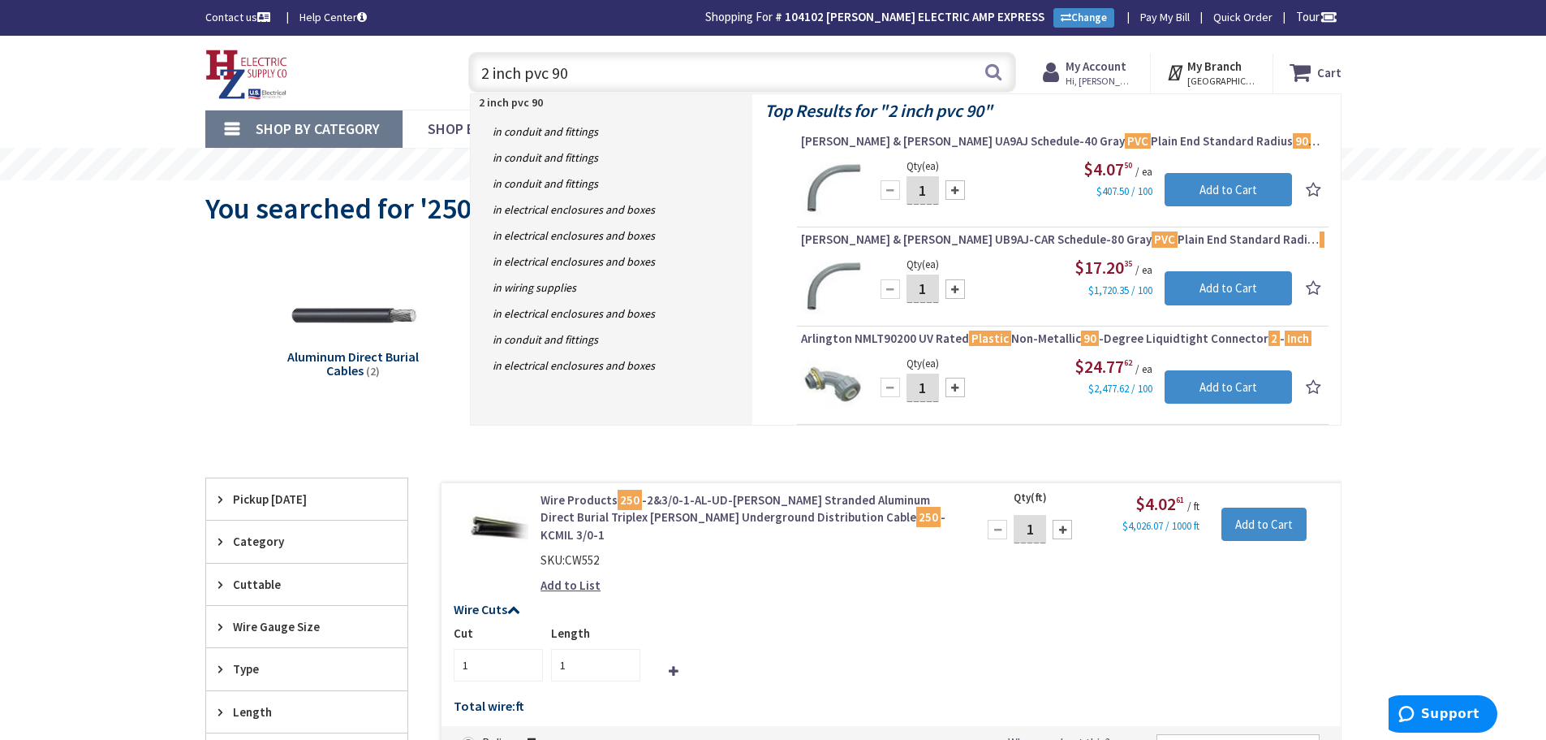
click at [607, 66] on input "2 inch pvc 90" at bounding box center [742, 72] width 548 height 41
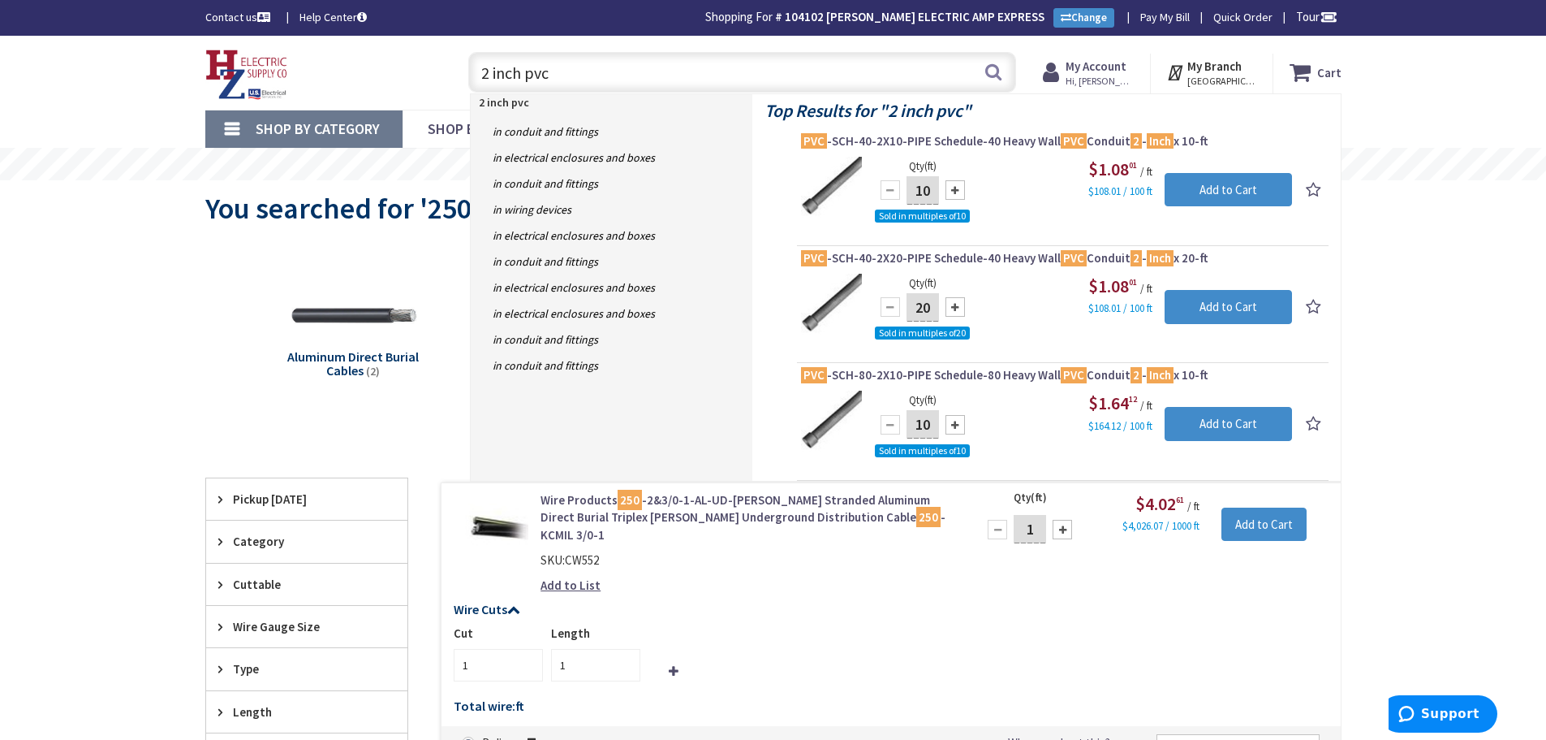
type input "2 inch pvc"
